Goal: Transaction & Acquisition: Purchase product/service

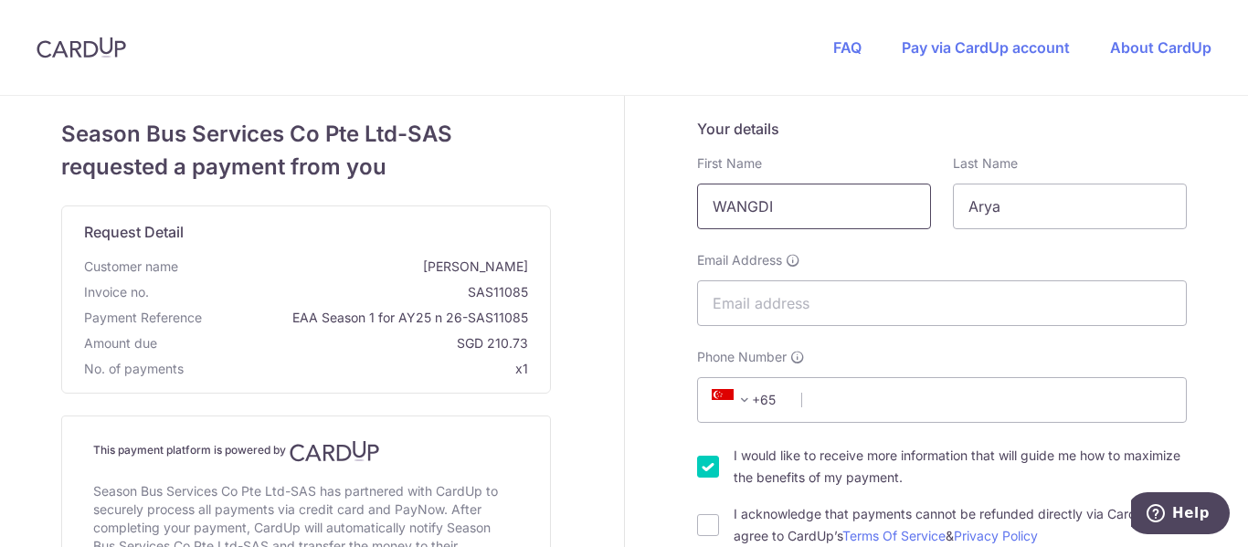
drag, startPoint x: 792, startPoint y: 200, endPoint x: 686, endPoint y: 202, distance: 106.0
click at [686, 202] on div "First Name [PERSON_NAME]" at bounding box center [814, 191] width 256 height 75
type input "[PERSON_NAME]"
type input "[EMAIL_ADDRESS][DOMAIN_NAME]"
type input "87645496"
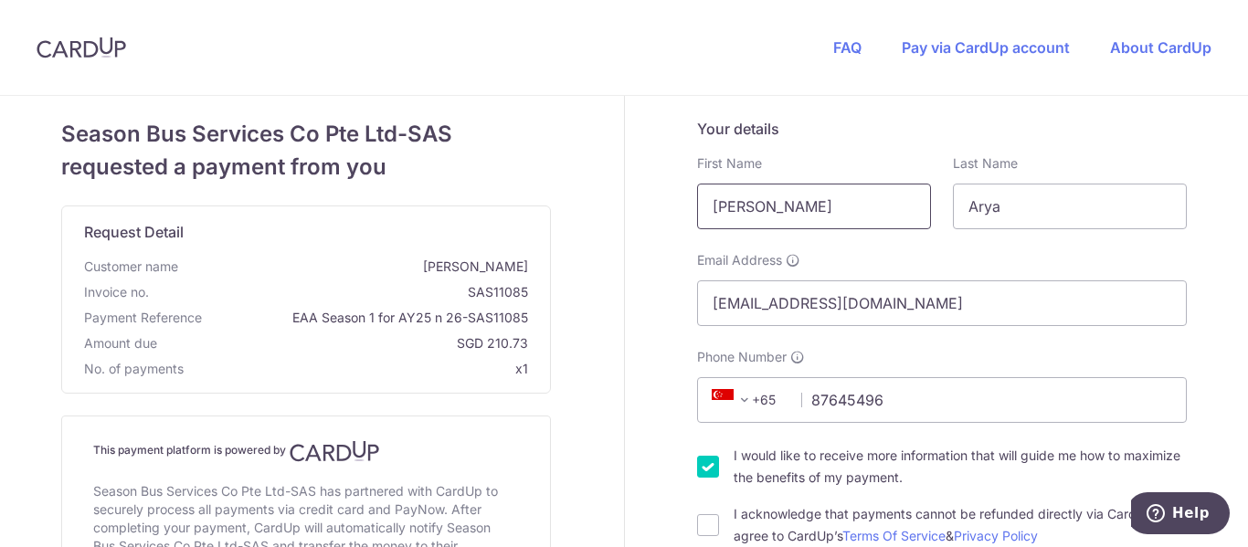
type input "[PERSON_NAME]"
select select "US"
type input "77024"
type input "[STREET_ADDRESS][PERSON_NAME]"
drag, startPoint x: 1021, startPoint y: 203, endPoint x: 897, endPoint y: 191, distance: 123.9
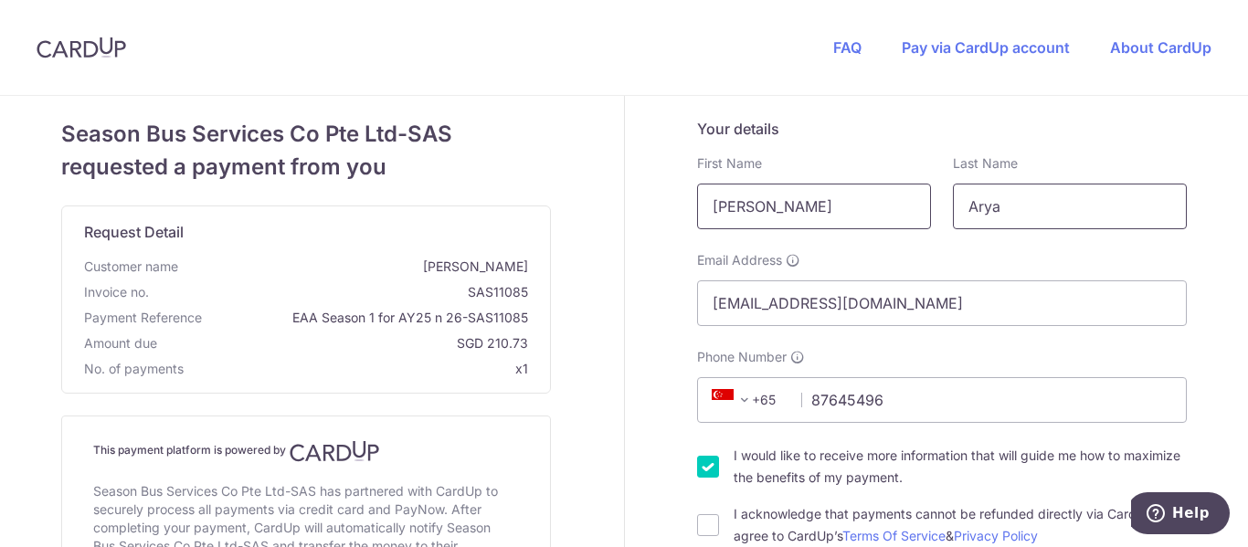
click at [898, 192] on div "First Name [PERSON_NAME] Required Last Name [GEOGRAPHIC_DATA]" at bounding box center [942, 191] width 512 height 75
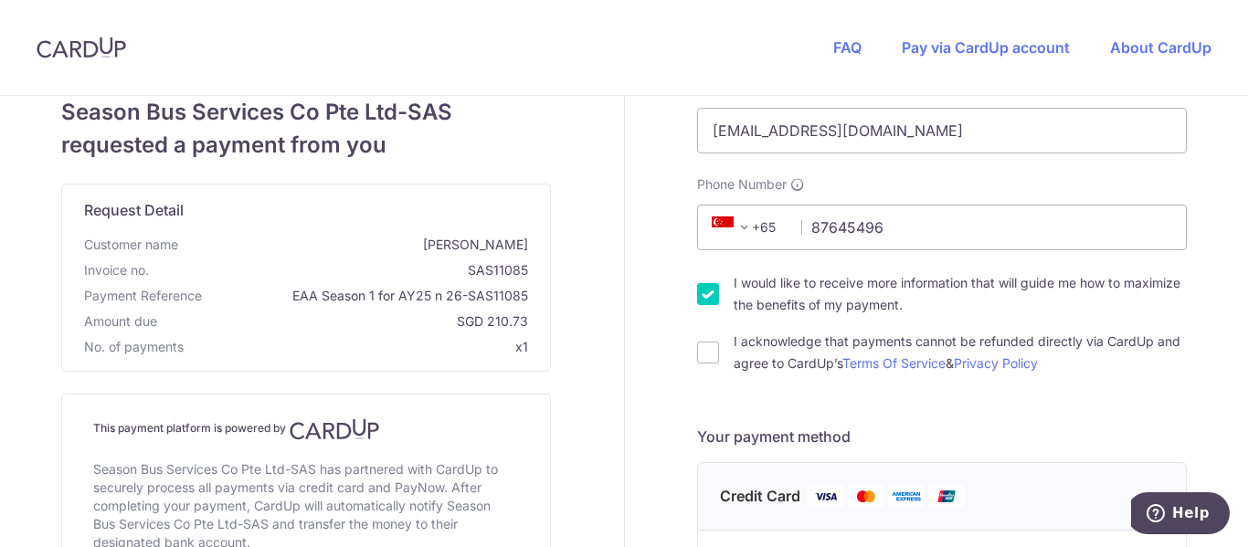
scroll to position [274, 0]
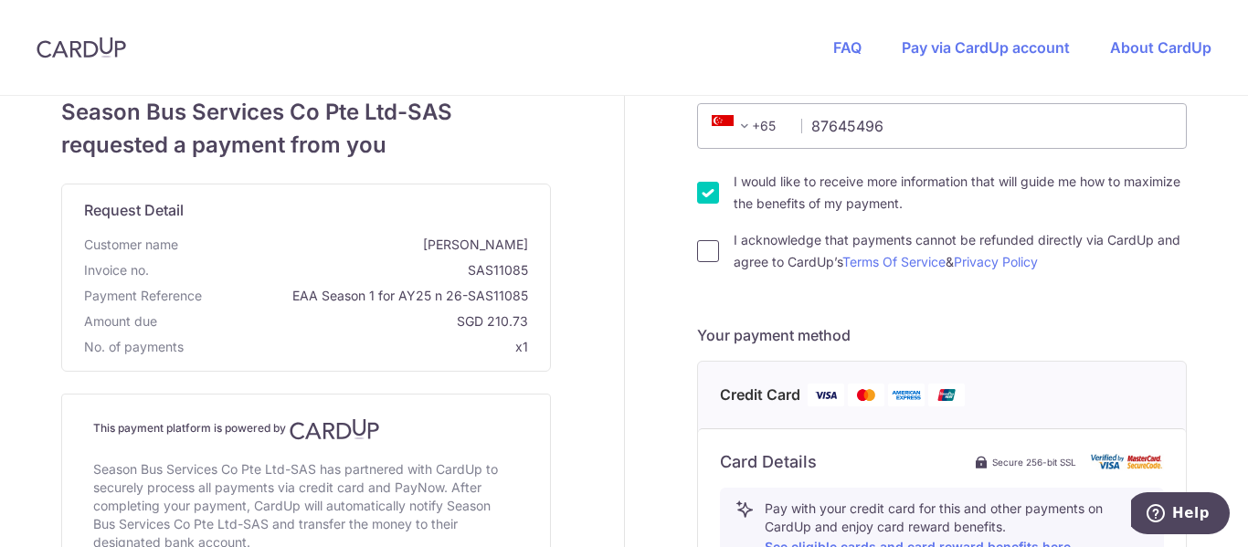
type input "Wangdi"
click at [705, 259] on input "I acknowledge that payments cannot be refunded directly via CardUp and agree to…" at bounding box center [708, 251] width 22 height 22
checkbox input "true"
click at [699, 191] on input "I would like to receive more information that will guide me how to maximize the…" at bounding box center [708, 193] width 22 height 22
checkbox input "false"
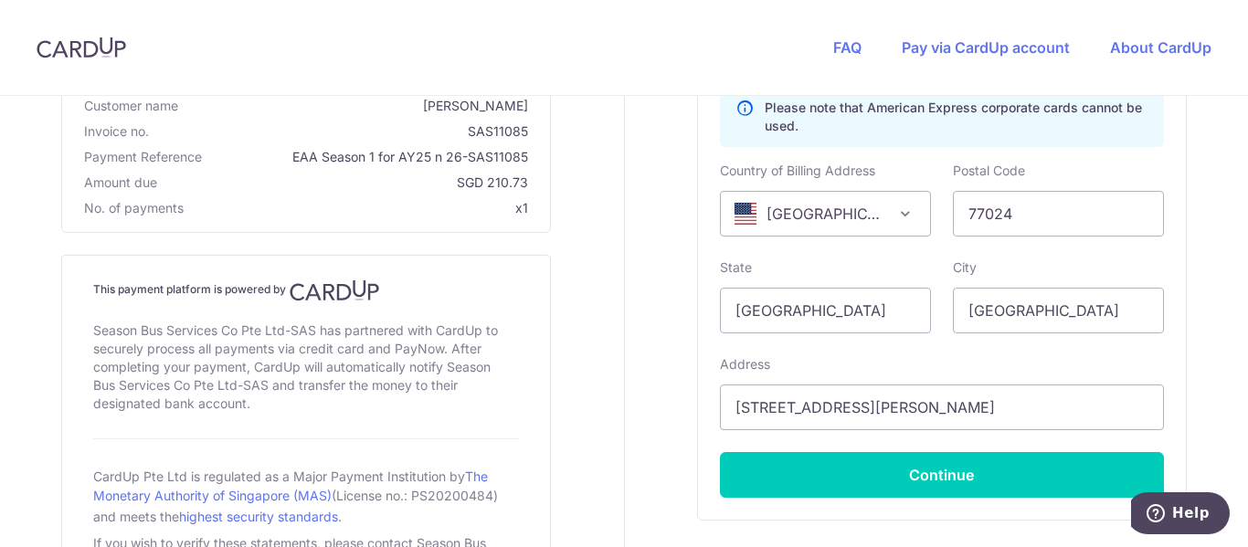
scroll to position [914, 0]
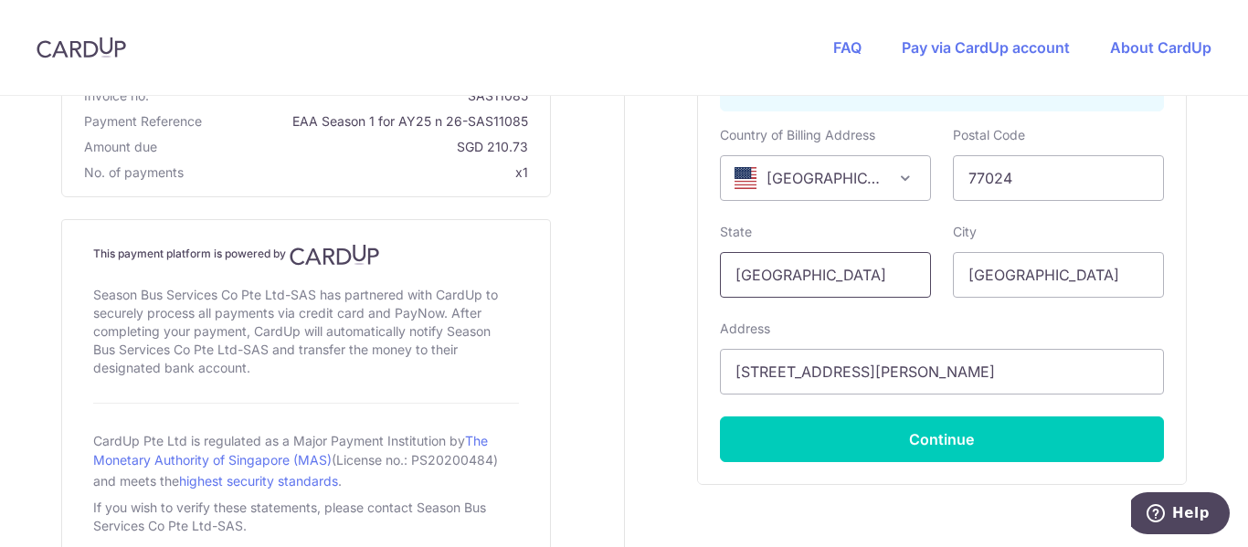
drag, startPoint x: 829, startPoint y: 275, endPoint x: 537, endPoint y: 240, distance: 293.6
type input "[US_STATE]"
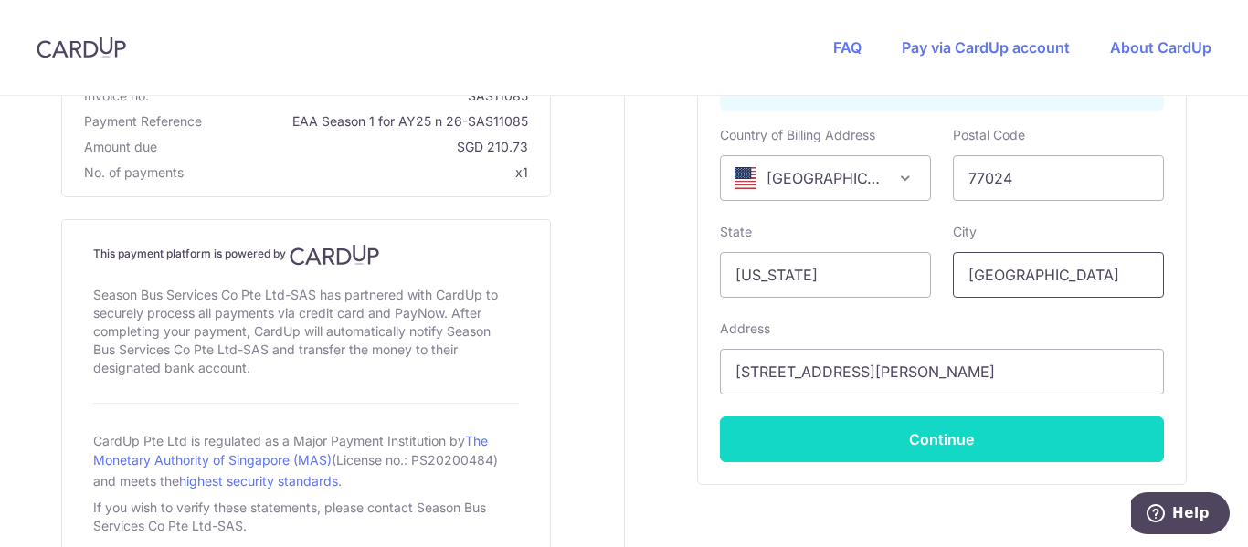
type input "[GEOGRAPHIC_DATA]"
click at [889, 454] on button "Continue" at bounding box center [942, 440] width 444 height 46
type input "**** 1438"
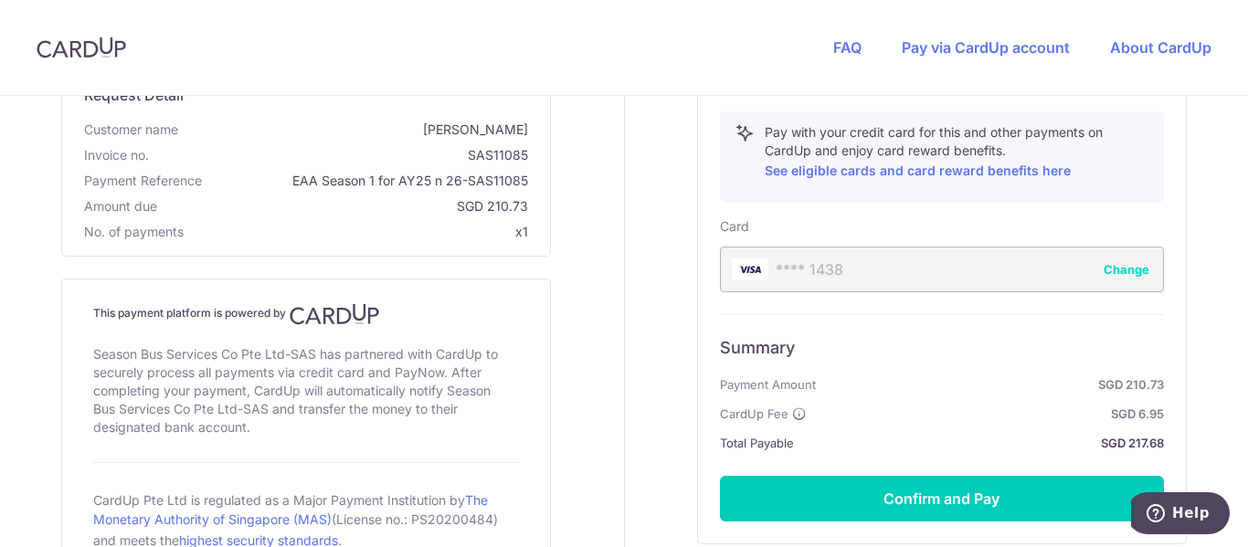
scroll to position [680, 0]
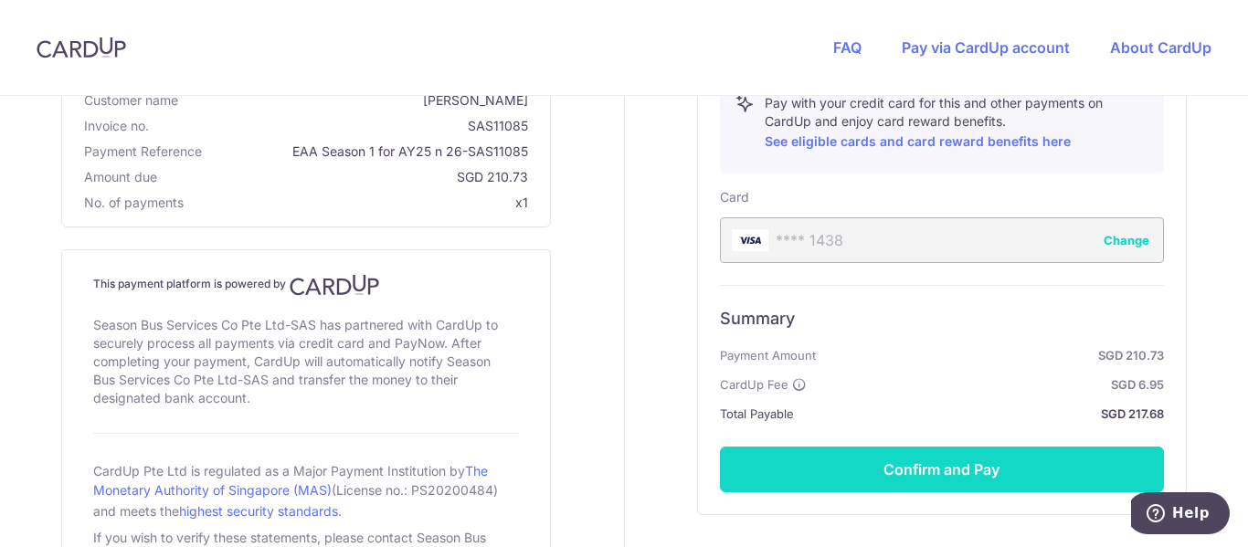
click at [977, 468] on button "Confirm and Pay" at bounding box center [942, 470] width 444 height 46
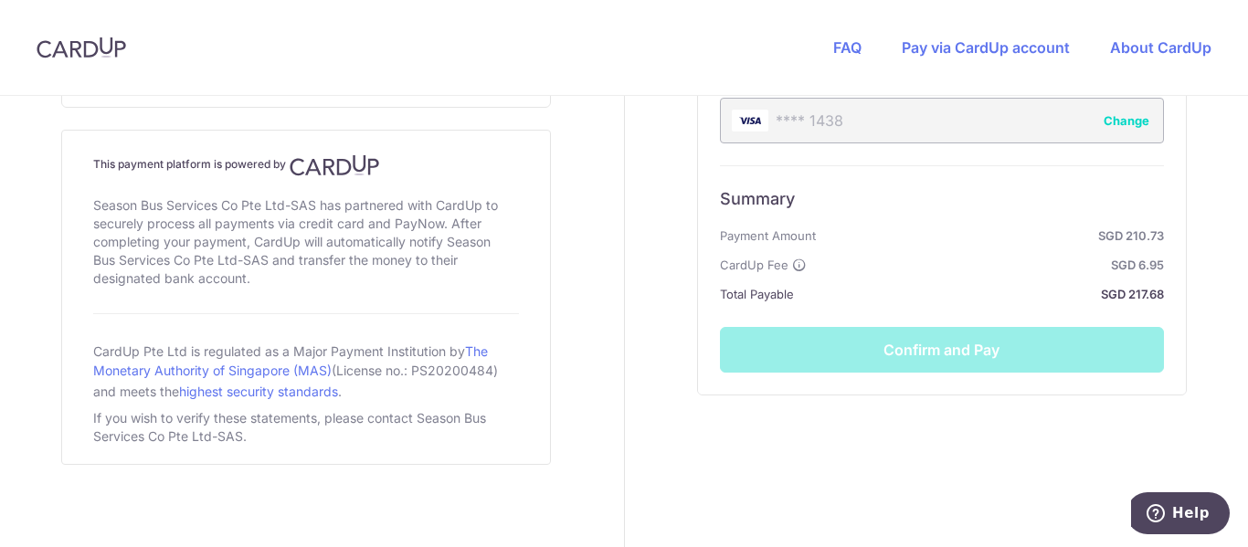
scroll to position [803, 0]
